Goal: Task Accomplishment & Management: Use online tool/utility

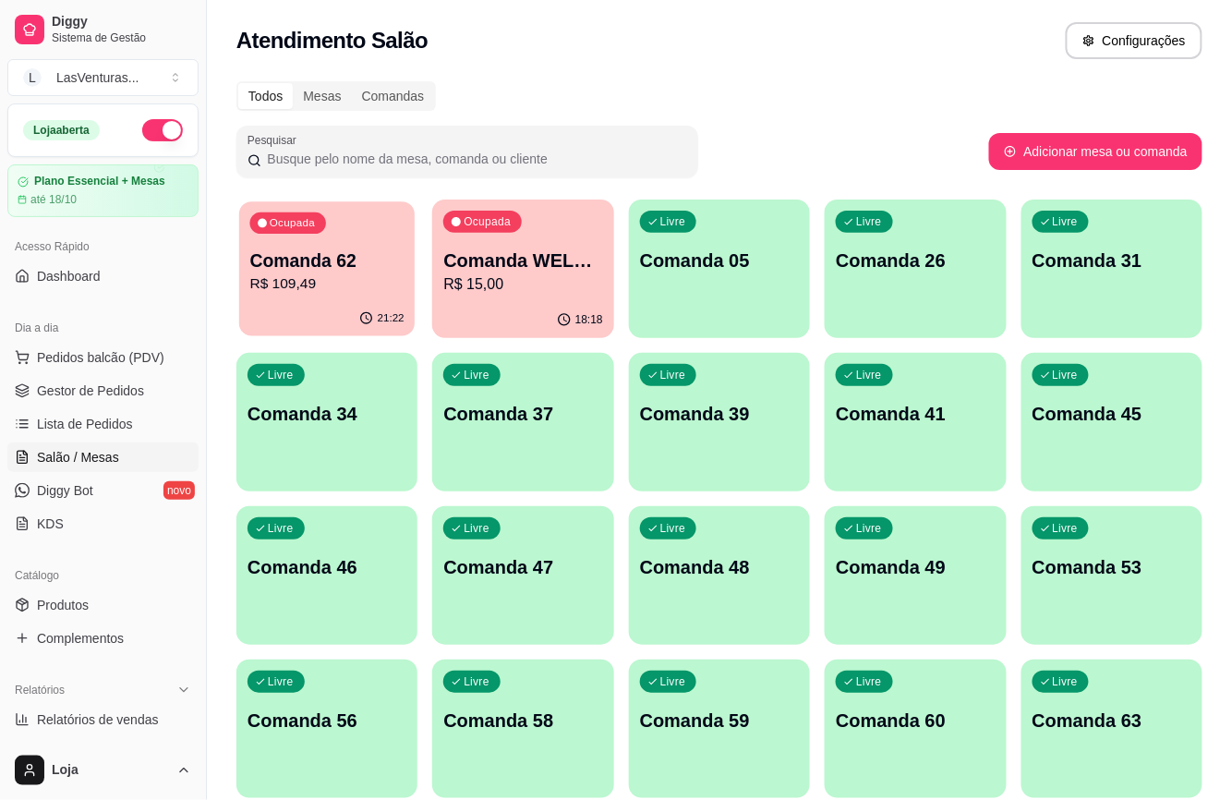
click at [388, 266] on p "Comanda 62" at bounding box center [327, 260] width 154 height 25
click at [500, 293] on p "R$ 15,00" at bounding box center [522, 284] width 159 height 22
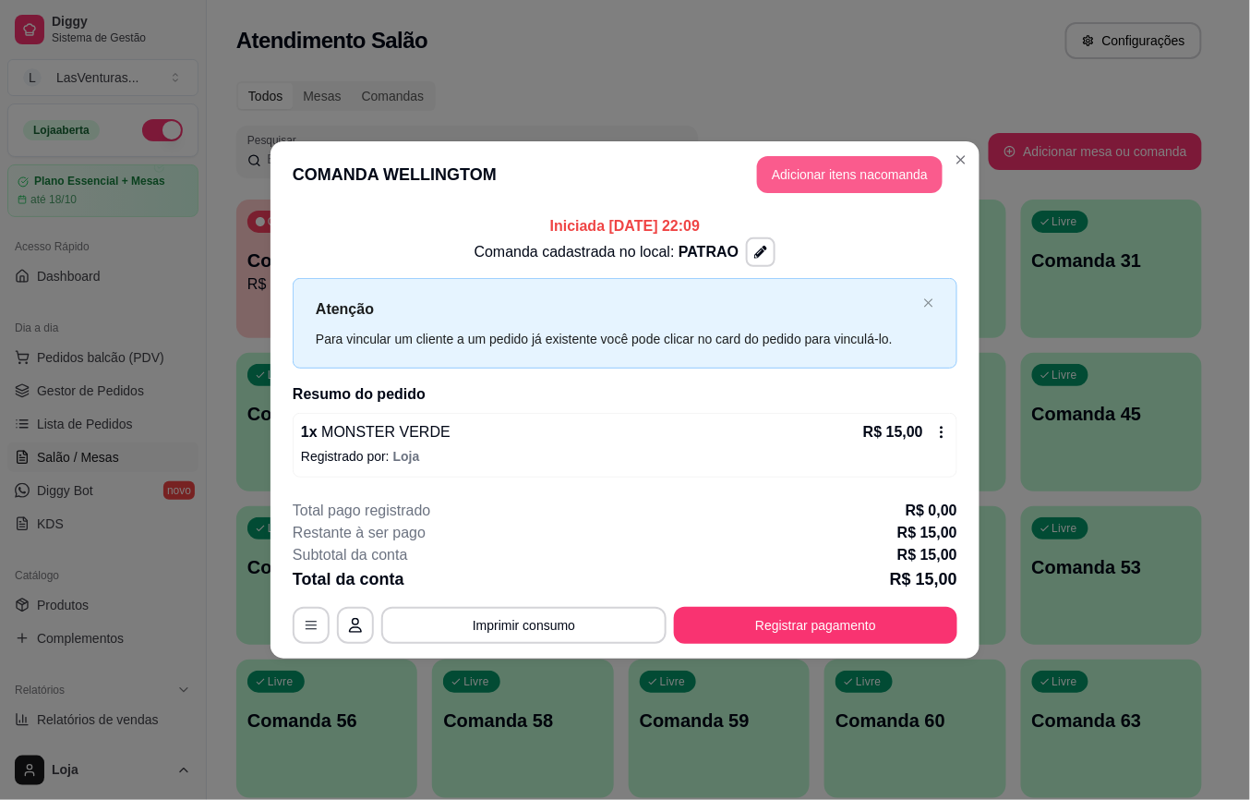
click at [846, 192] on button "Adicionar itens na comanda" at bounding box center [850, 174] width 186 height 37
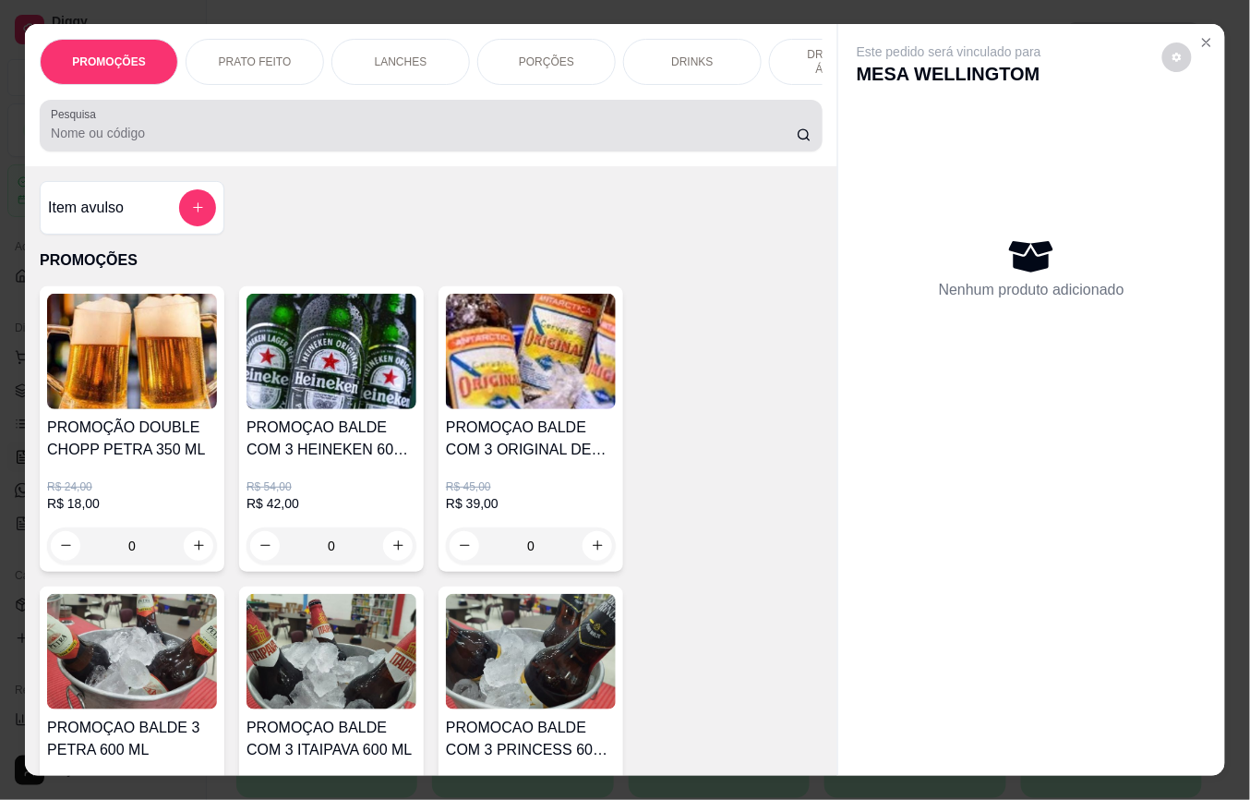
click at [211, 140] on input "Pesquisa" at bounding box center [424, 133] width 746 height 18
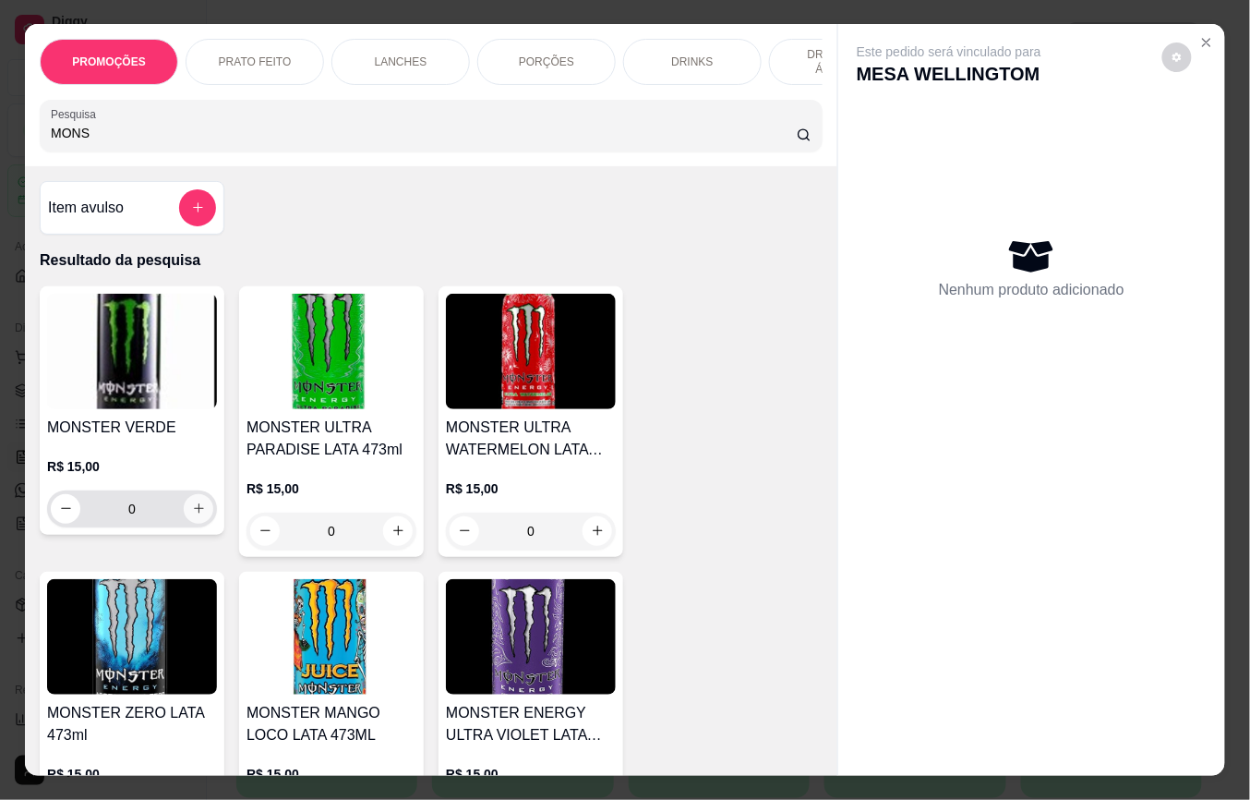
type input "MONS"
click at [194, 514] on icon "increase-product-quantity" at bounding box center [199, 509] width 10 height 10
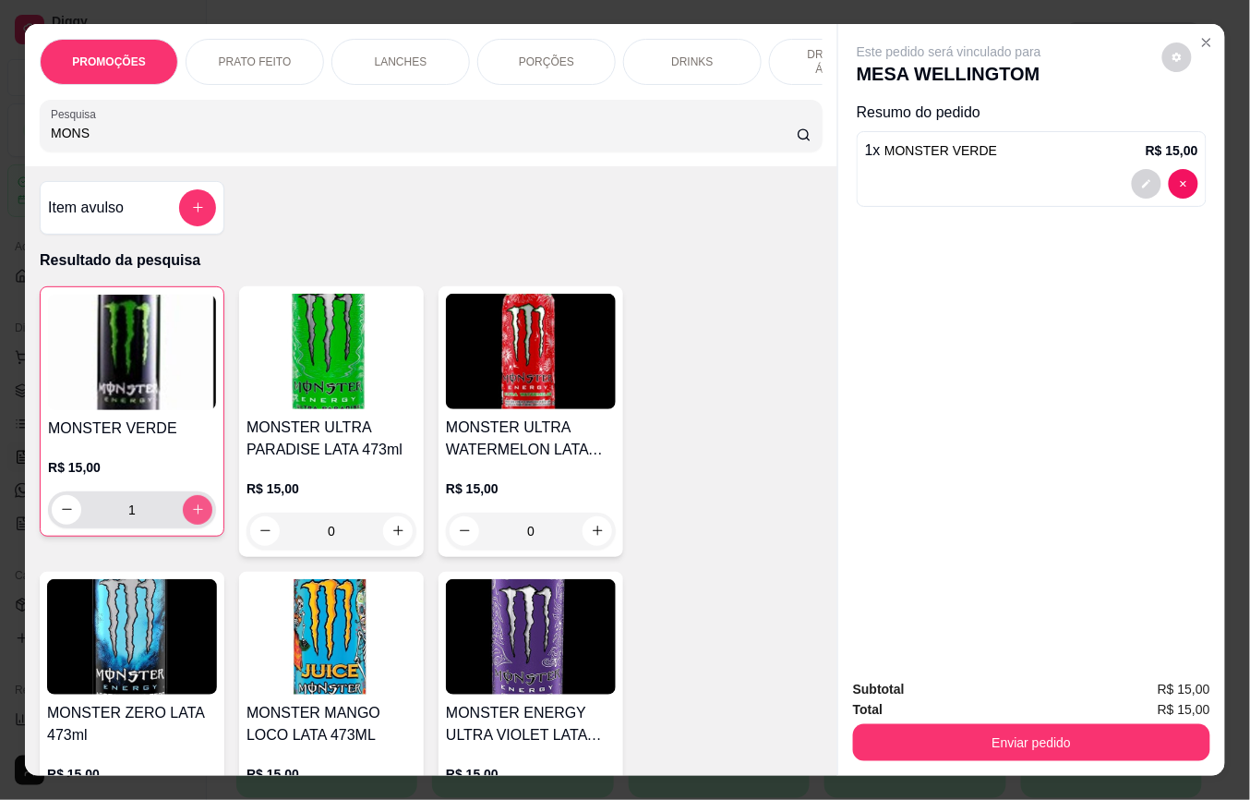
type input "1"
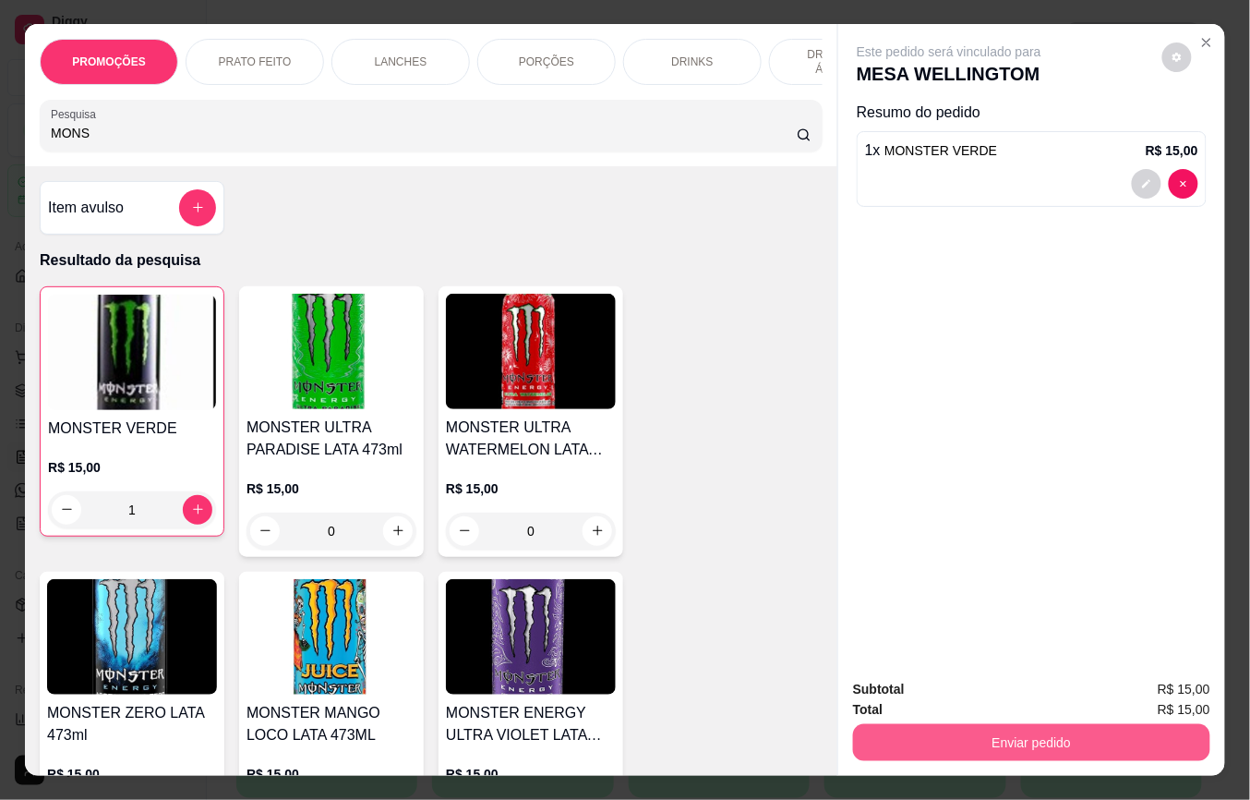
click at [1057, 728] on button "Enviar pedido" at bounding box center [1031, 742] width 357 height 37
click at [975, 726] on button "Enviar pedido" at bounding box center [1032, 743] width 346 height 36
click at [1050, 688] on button "Registrar cliente" at bounding box center [1038, 688] width 118 height 34
click at [1006, 732] on button "Enviar pedido" at bounding box center [1031, 742] width 357 height 37
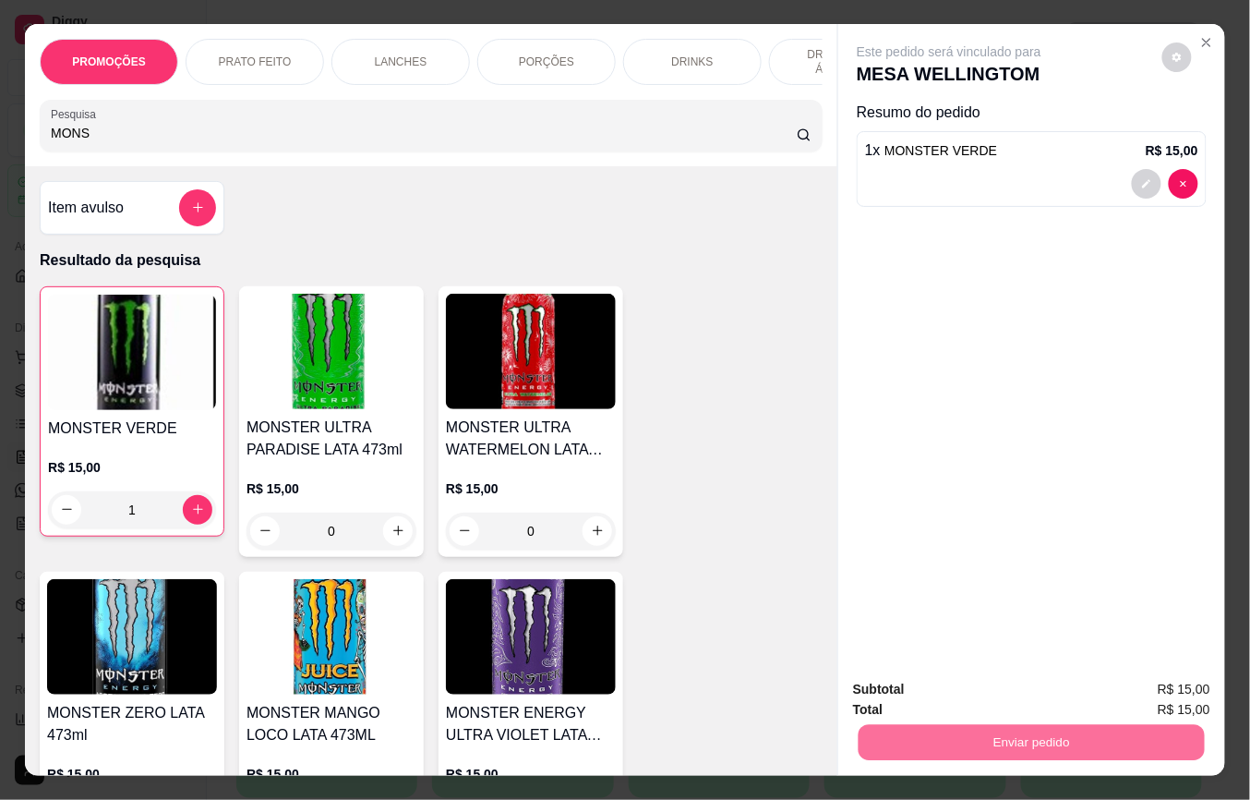
click at [1161, 692] on button "Enviar pedido" at bounding box center [1161, 688] width 102 height 34
